Goal: Use online tool/utility: Utilize a website feature to perform a specific function

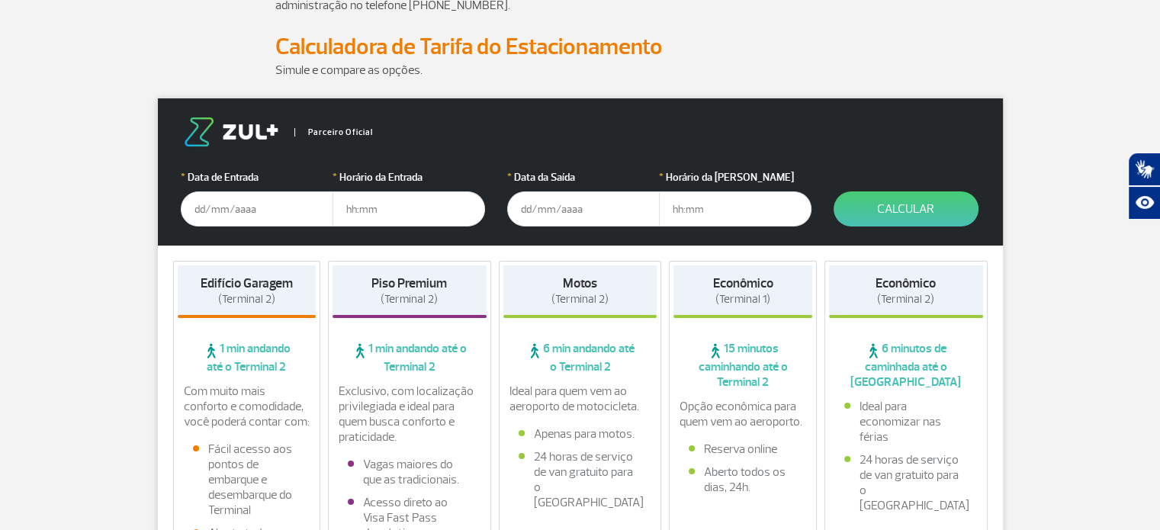
scroll to position [153, 0]
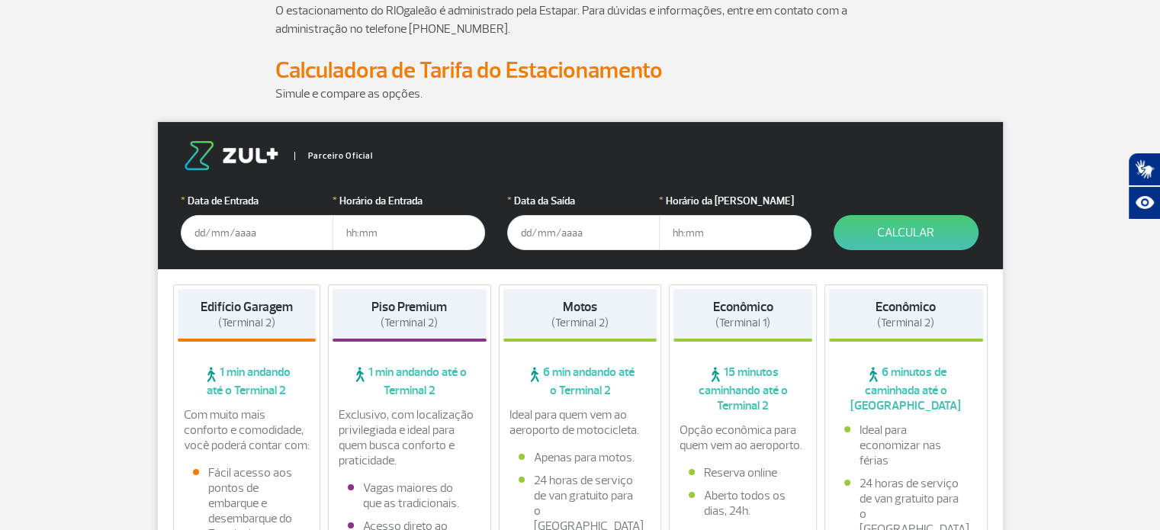
click at [230, 235] on input "text" at bounding box center [257, 232] width 153 height 35
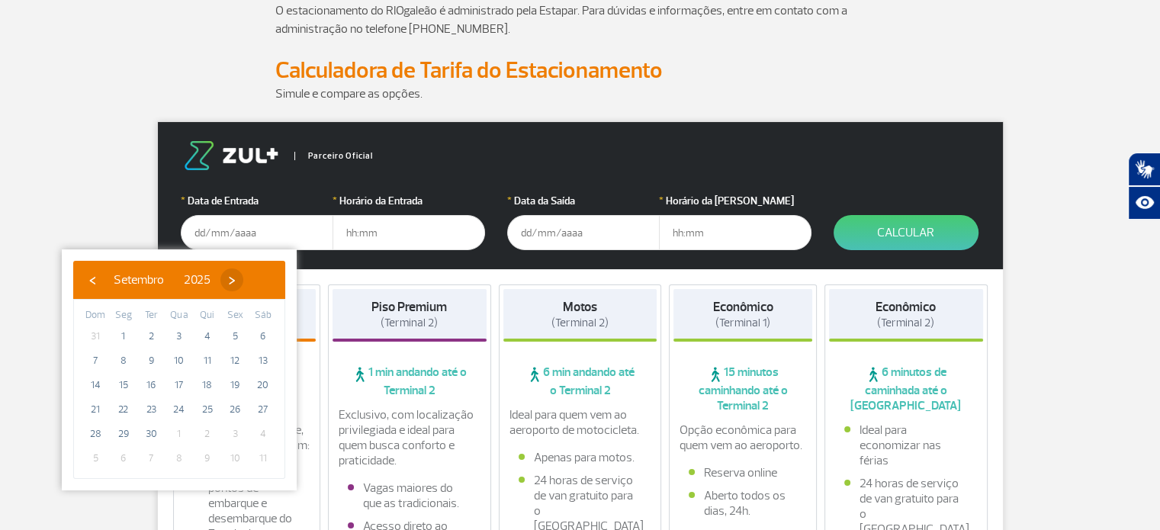
click at [243, 276] on span "›" at bounding box center [231, 280] width 23 height 23
click at [234, 278] on span "›" at bounding box center [222, 280] width 23 height 23
click at [265, 433] on span "29" at bounding box center [263, 434] width 24 height 24
type input "[DATE]"
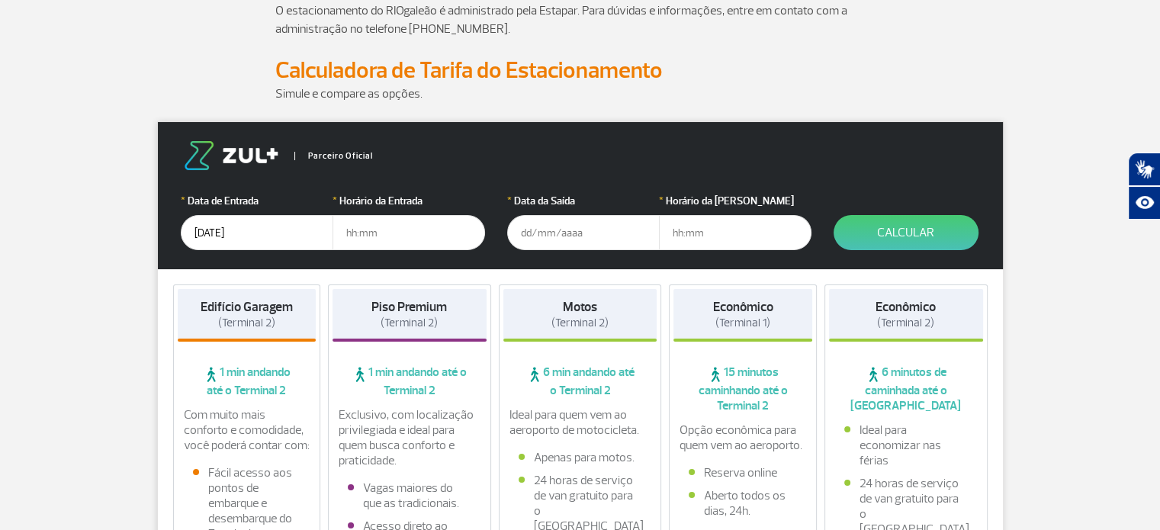
click at [381, 236] on input "text" at bounding box center [409, 232] width 153 height 35
click at [386, 235] on input "text" at bounding box center [409, 232] width 153 height 35
click at [577, 228] on input "text" at bounding box center [583, 232] width 153 height 35
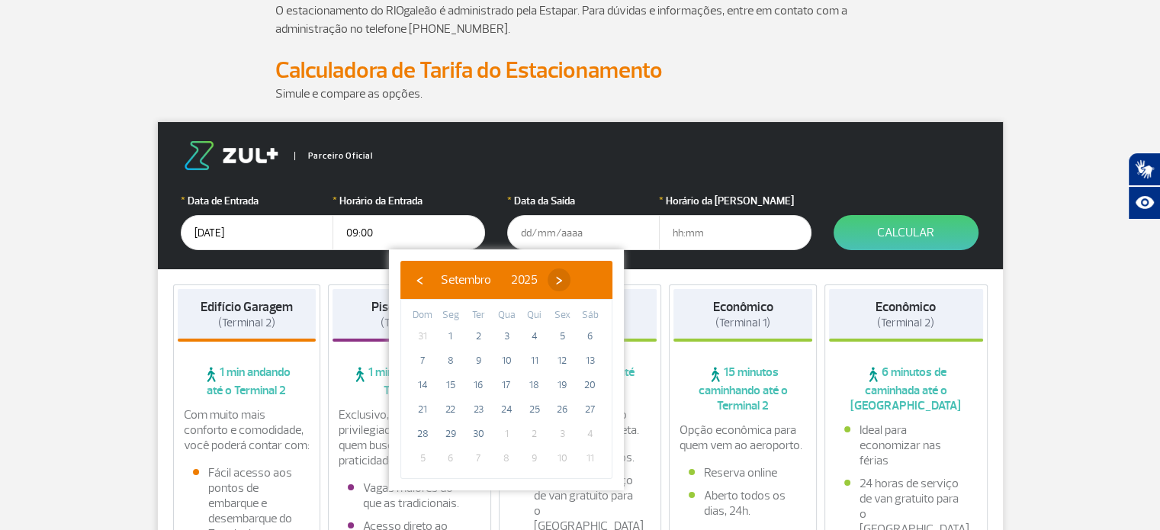
click at [571, 282] on span "›" at bounding box center [559, 280] width 23 height 23
click at [561, 282] on span "›" at bounding box center [550, 280] width 23 height 23
click at [573, 282] on span "›" at bounding box center [561, 280] width 23 height 23
drag, startPoint x: 381, startPoint y: 229, endPoint x: 352, endPoint y: 237, distance: 30.2
click at [352, 237] on input "09:00" at bounding box center [409, 232] width 153 height 35
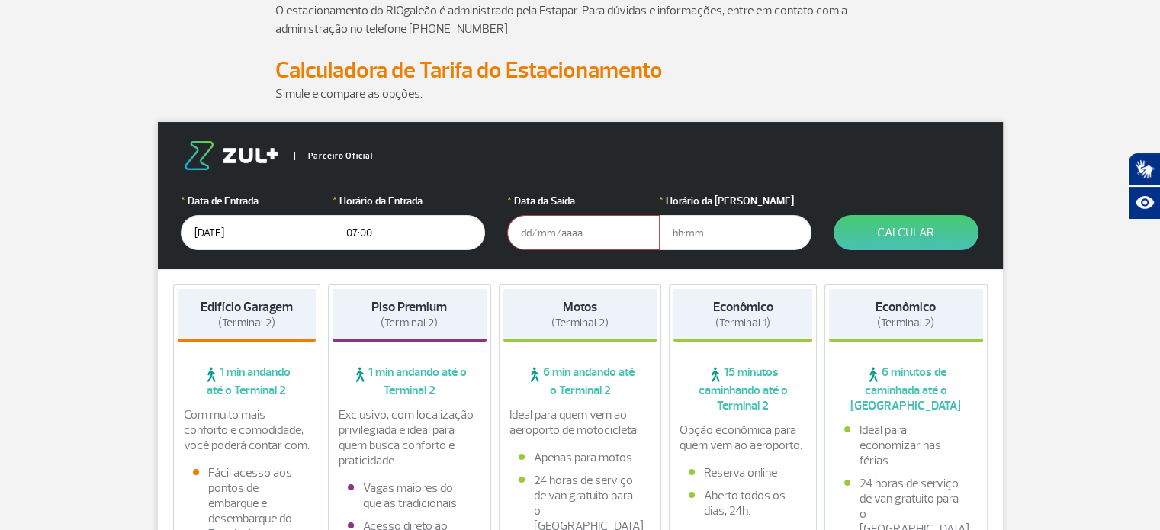
type input "07:00"
click at [562, 230] on input "text" at bounding box center [583, 232] width 153 height 35
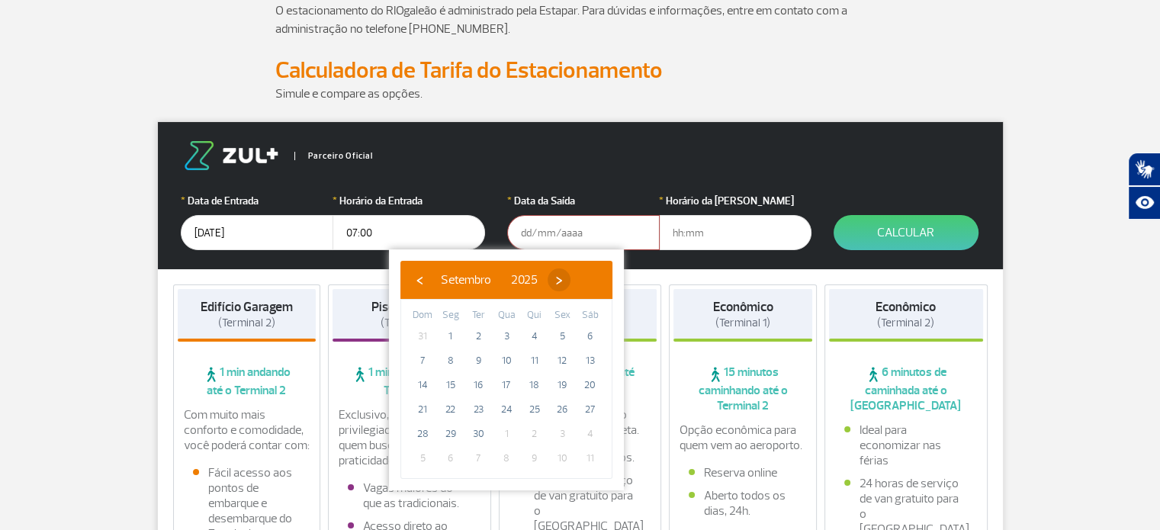
click at [571, 278] on span "›" at bounding box center [559, 280] width 23 height 23
click at [561, 278] on span "›" at bounding box center [550, 280] width 23 height 23
click at [573, 278] on span "›" at bounding box center [561, 280] width 23 height 23
click at [418, 362] on span "7" at bounding box center [422, 361] width 24 height 24
type input "07/12/2025"
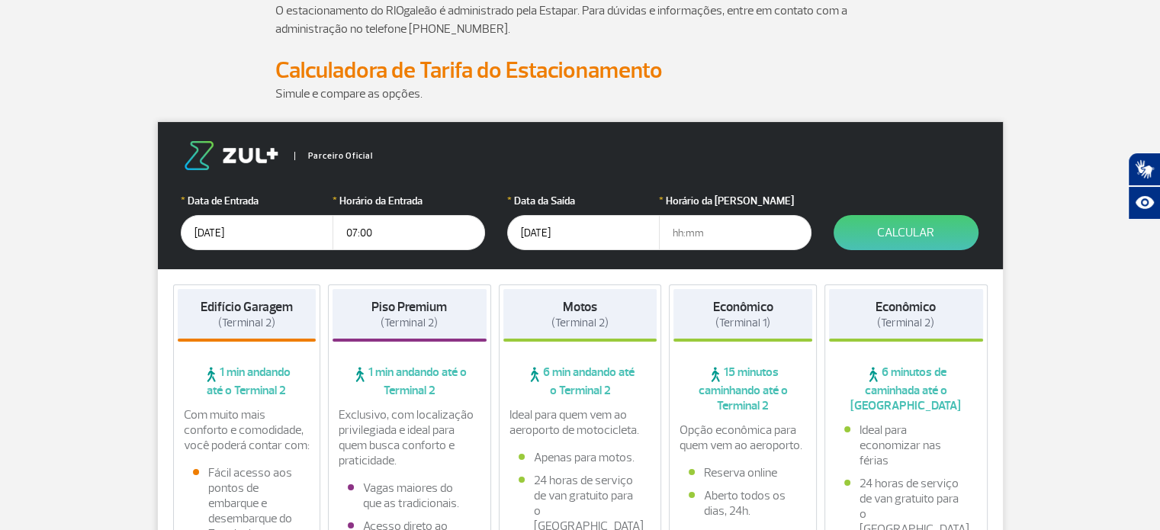
click at [714, 233] on input "text" at bounding box center [735, 232] width 153 height 35
type input "14:00"
click at [925, 225] on button "Calcular" at bounding box center [906, 232] width 145 height 35
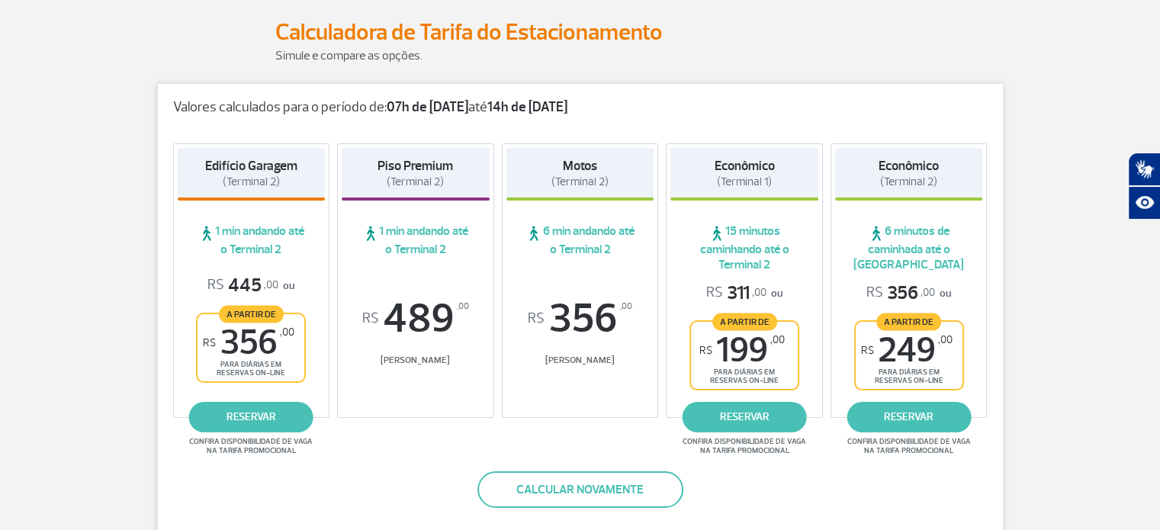
scroll to position [0, 0]
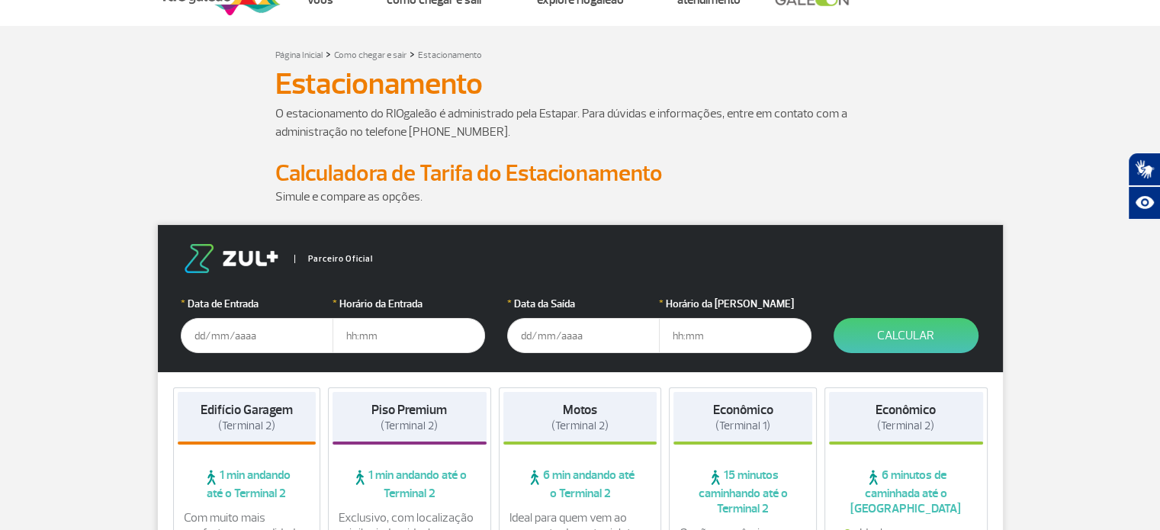
scroll to position [76, 0]
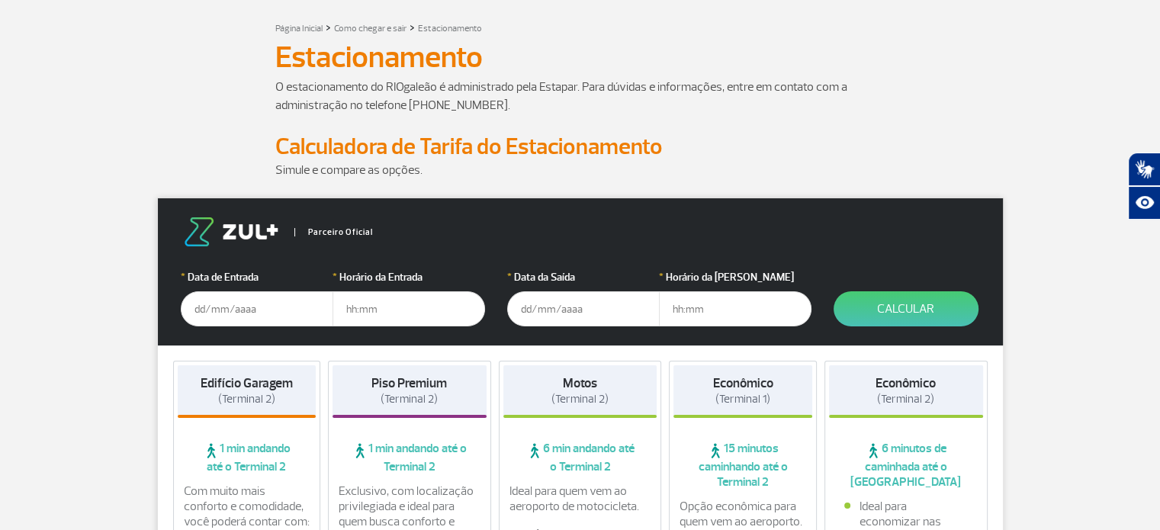
click at [239, 314] on input "text" at bounding box center [257, 308] width 153 height 35
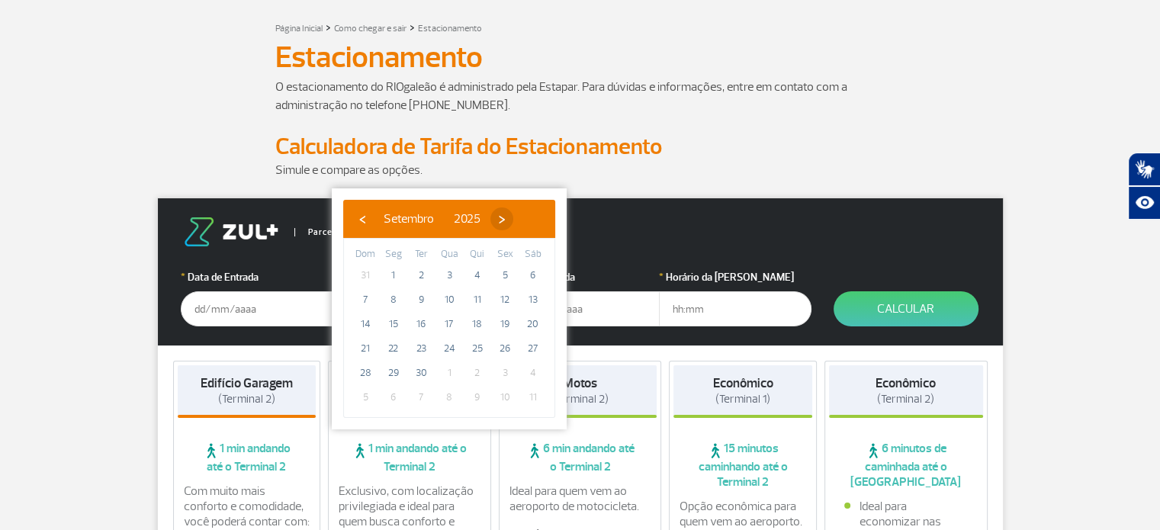
click at [513, 222] on span "›" at bounding box center [502, 219] width 23 height 23
click at [504, 222] on span "›" at bounding box center [492, 219] width 23 height 23
click at [531, 370] on span "29" at bounding box center [533, 373] width 24 height 24
type input "[DATE]"
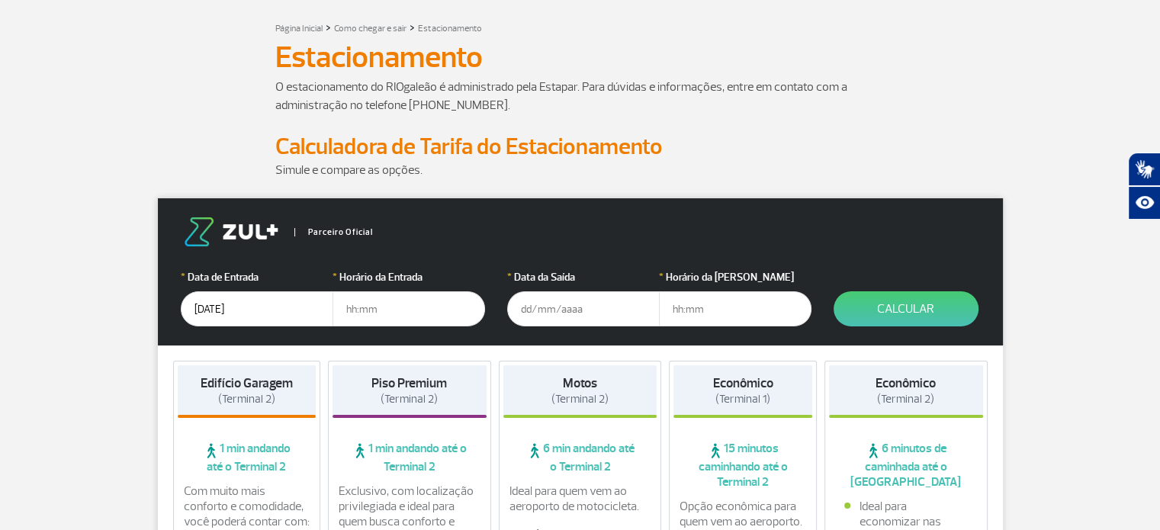
click at [383, 307] on input "text" at bounding box center [409, 308] width 153 height 35
type input "07:00"
click at [589, 307] on input "text" at bounding box center [583, 308] width 153 height 35
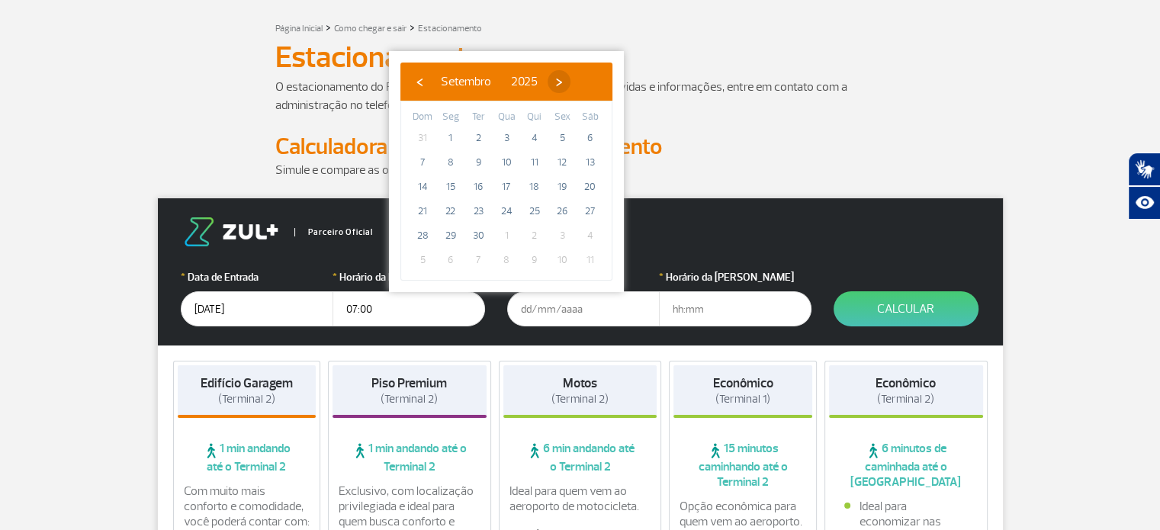
click at [571, 82] on span "›" at bounding box center [559, 81] width 23 height 23
click at [561, 82] on span "›" at bounding box center [550, 81] width 23 height 23
click at [573, 80] on span "›" at bounding box center [561, 81] width 23 height 23
click at [477, 164] on span "9" at bounding box center [478, 162] width 24 height 24
type input "[DATE]"
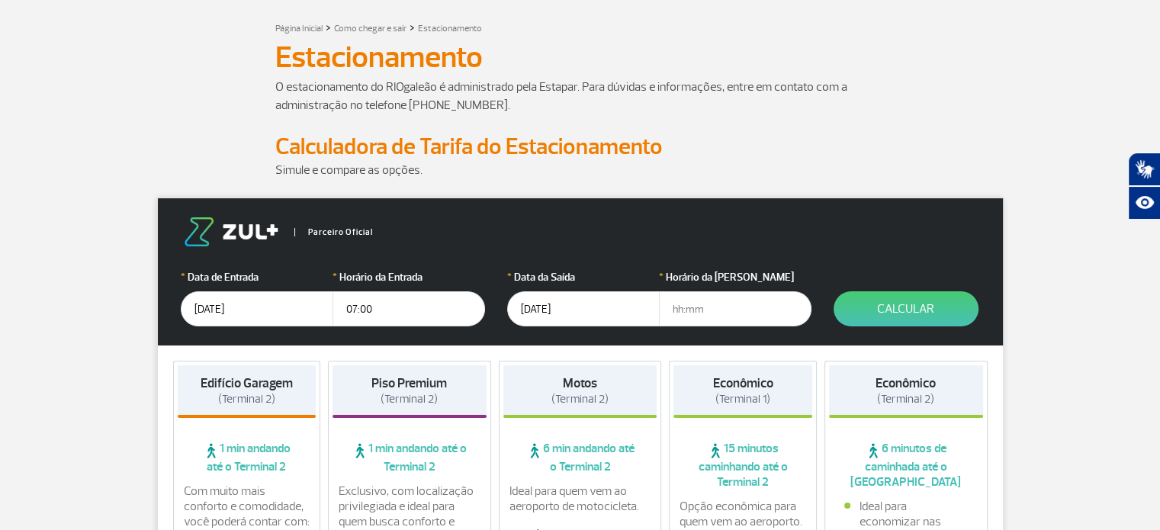
click at [671, 315] on input "text" at bounding box center [735, 308] width 153 height 35
type input "07:00"
click at [924, 301] on button "Calcular" at bounding box center [906, 308] width 145 height 35
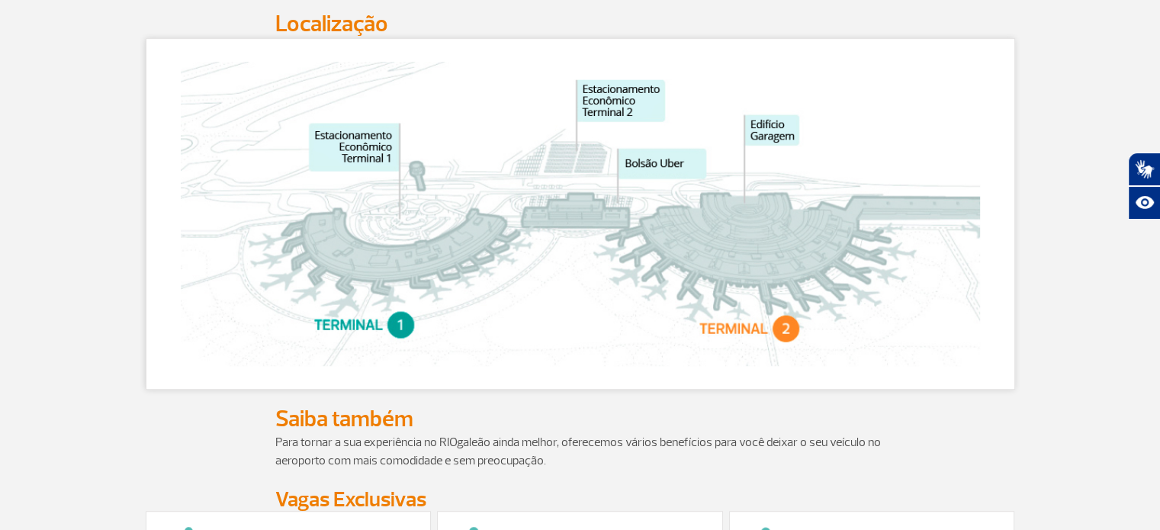
scroll to position [763, 0]
